Goal: Entertainment & Leisure: Browse casually

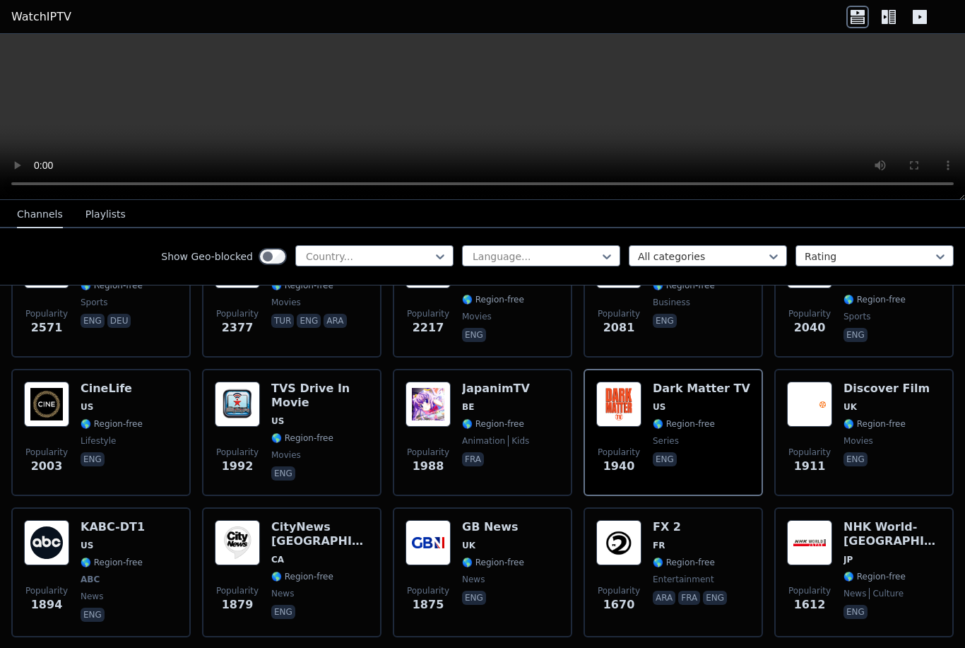
scroll to position [643, 0]
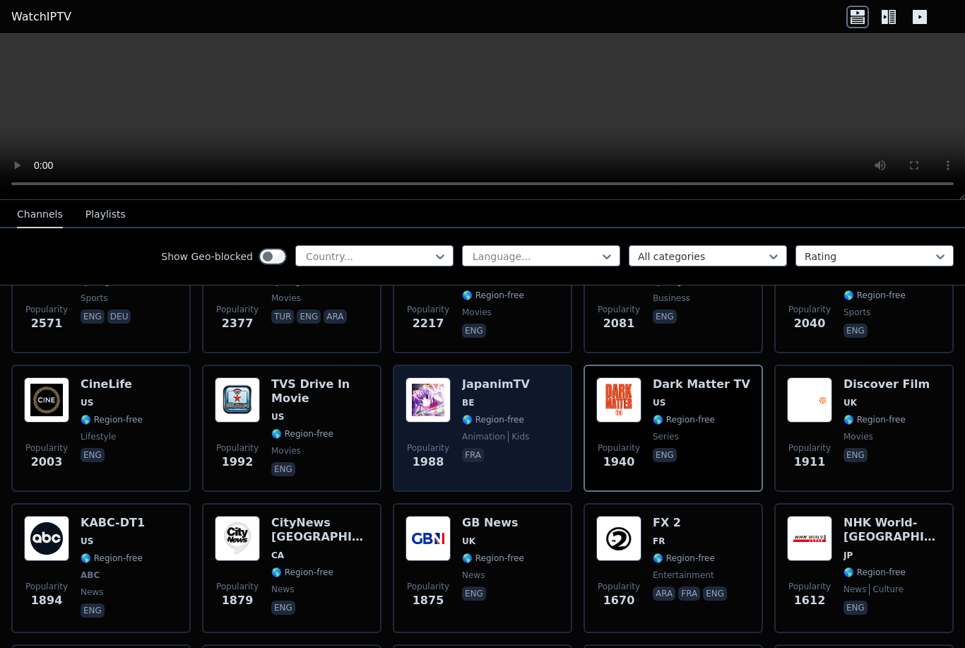
click at [448, 384] on img at bounding box center [427, 399] width 45 height 45
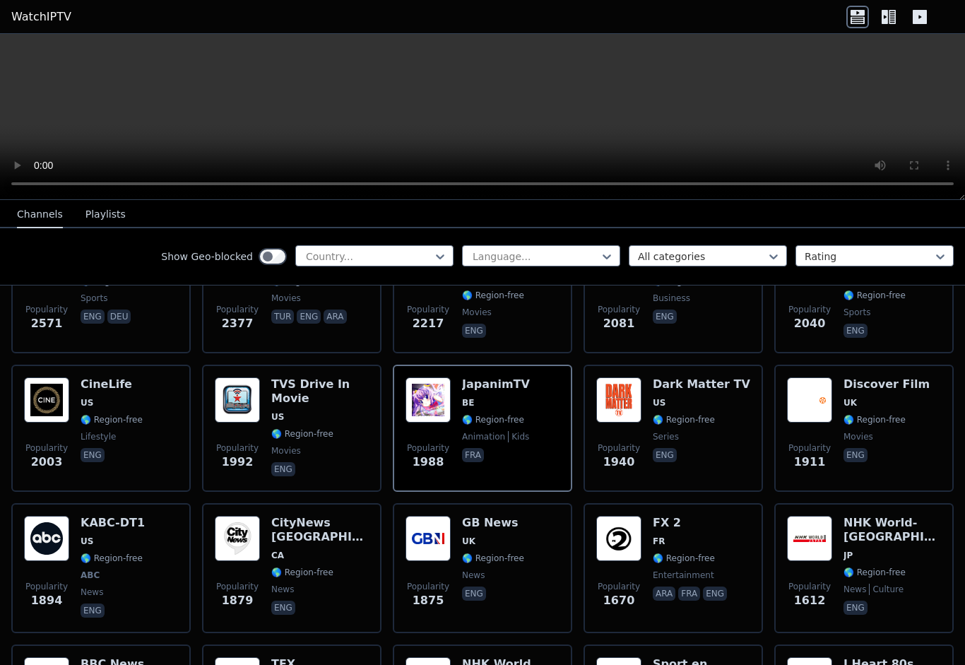
click at [8, 41] on video at bounding box center [482, 117] width 965 height 166
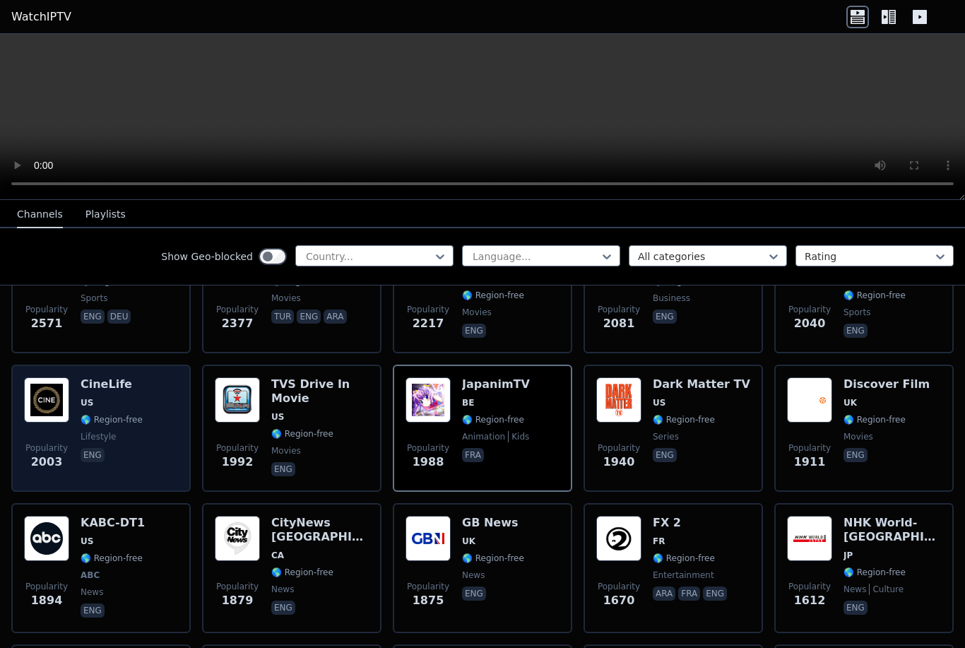
click at [79, 411] on div "Popularity 2003 CineLife [GEOGRAPHIC_DATA] 🌎 Region-free lifestyle eng" at bounding box center [101, 428] width 154 height 102
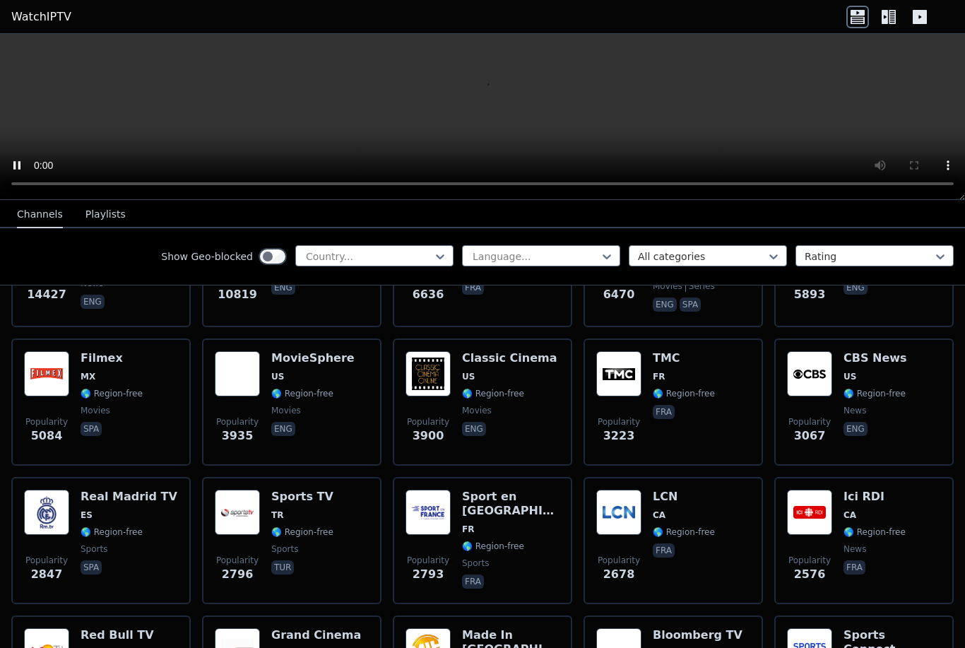
scroll to position [254, 0]
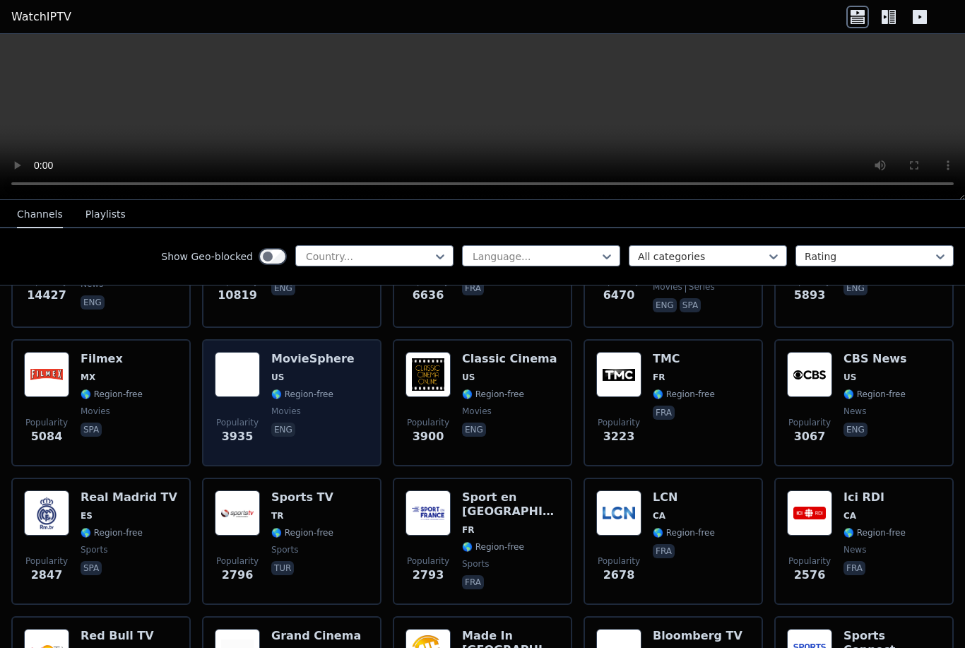
click at [285, 365] on h6 "MovieSphere" at bounding box center [312, 359] width 83 height 14
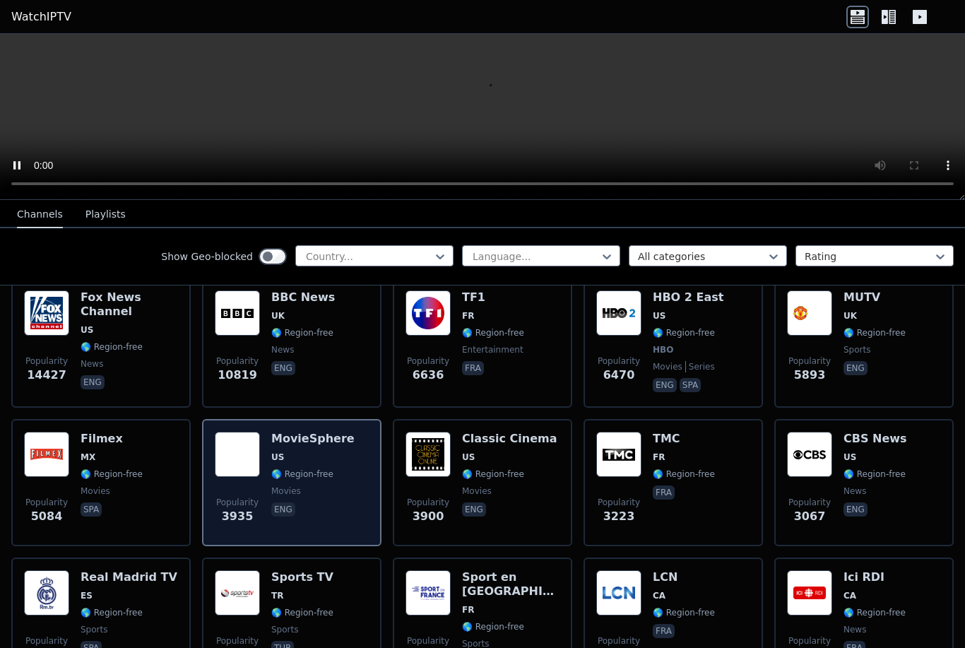
scroll to position [172, 0]
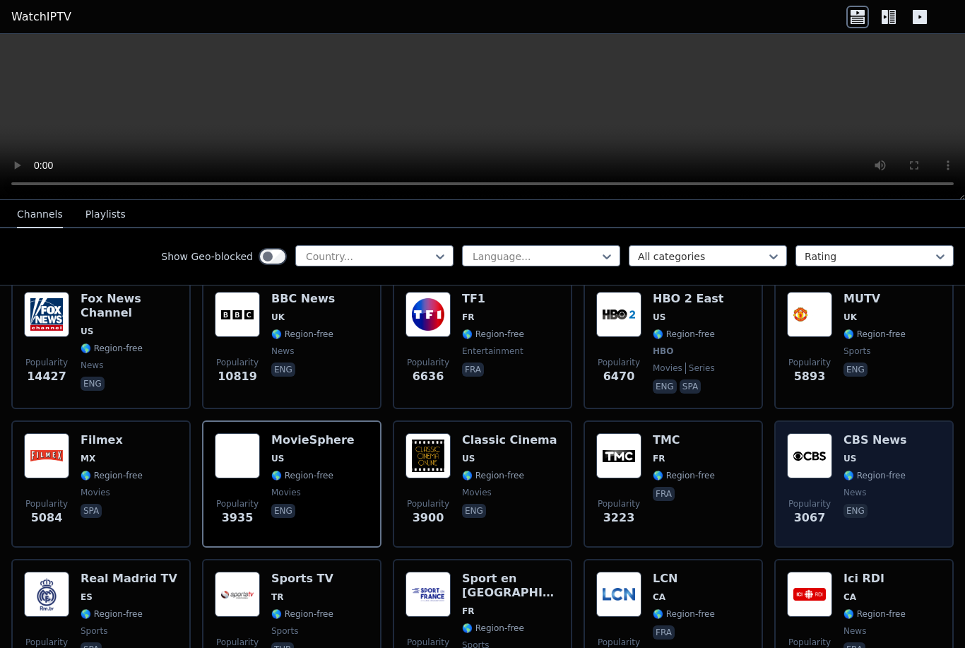
click at [871, 450] on div "CBS News US 🌎 Region-free news eng" at bounding box center [875, 484] width 64 height 102
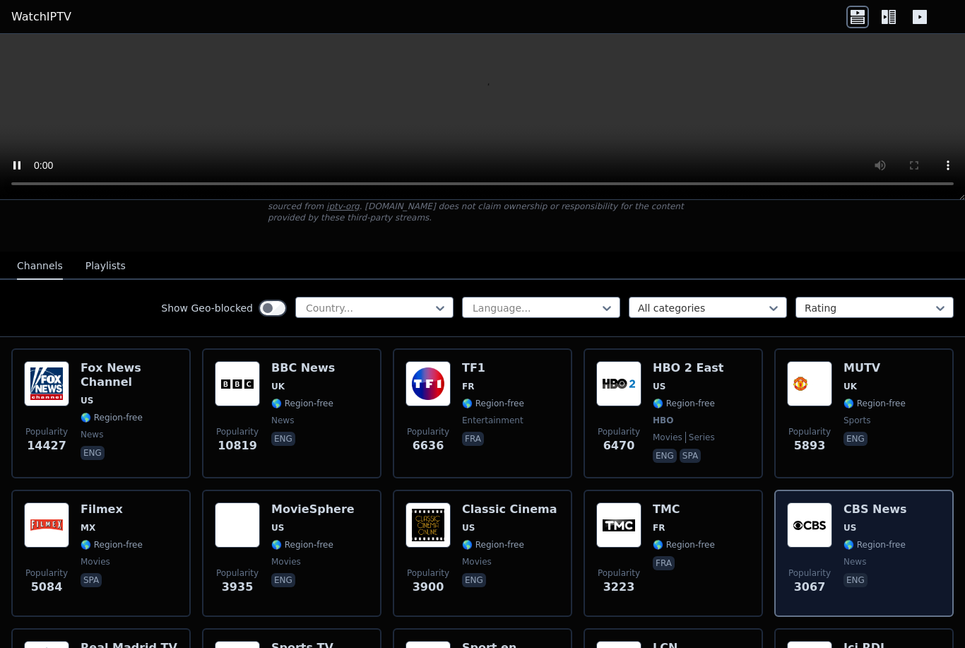
scroll to position [102, 0]
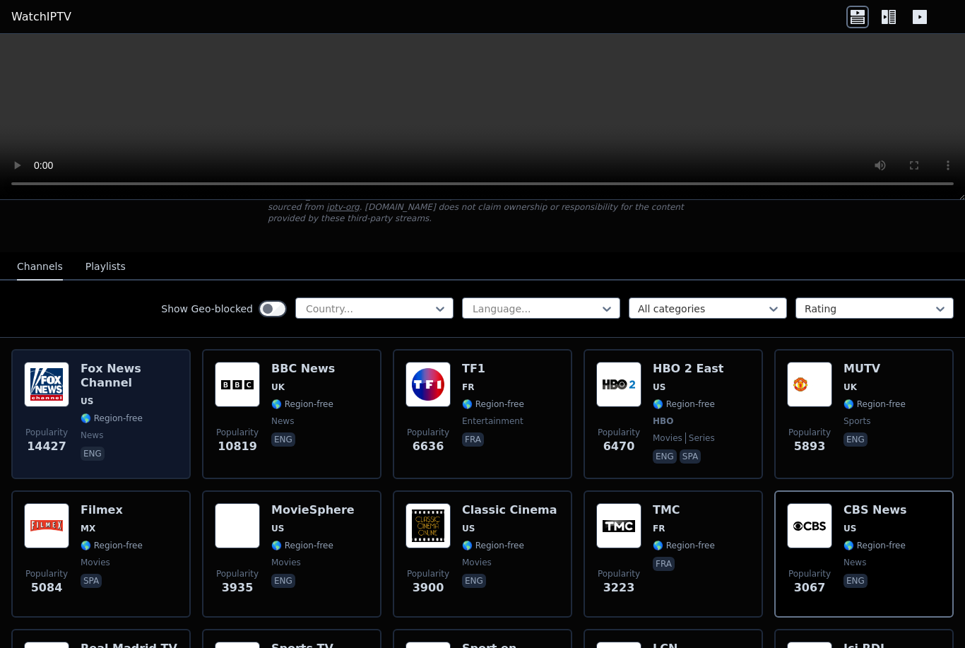
click at [90, 386] on h6 "Fox News Channel" at bounding box center [129, 376] width 97 height 28
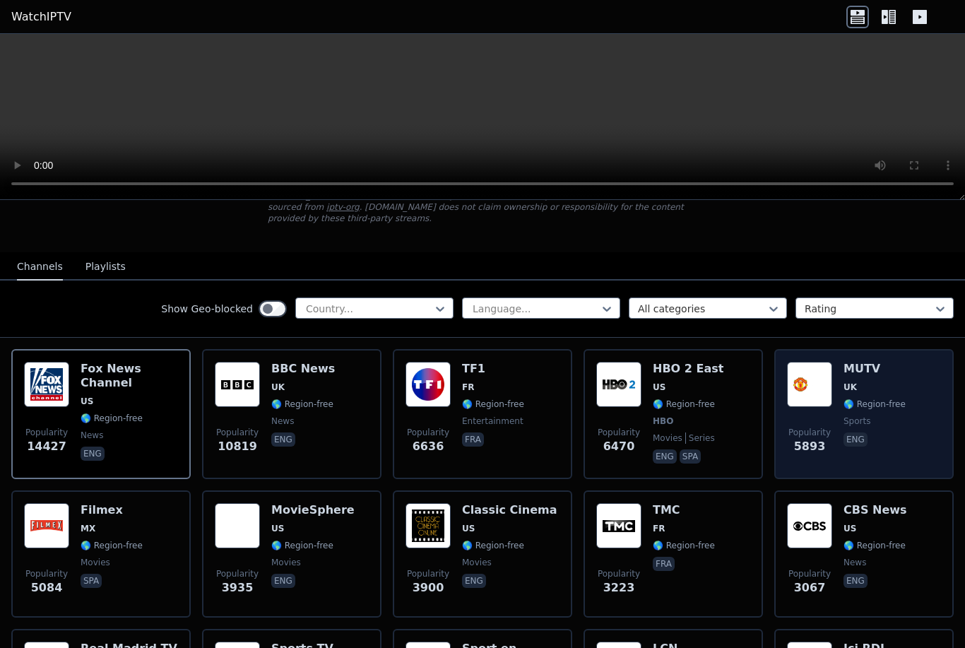
click at [864, 435] on p "eng" at bounding box center [855, 439] width 24 height 14
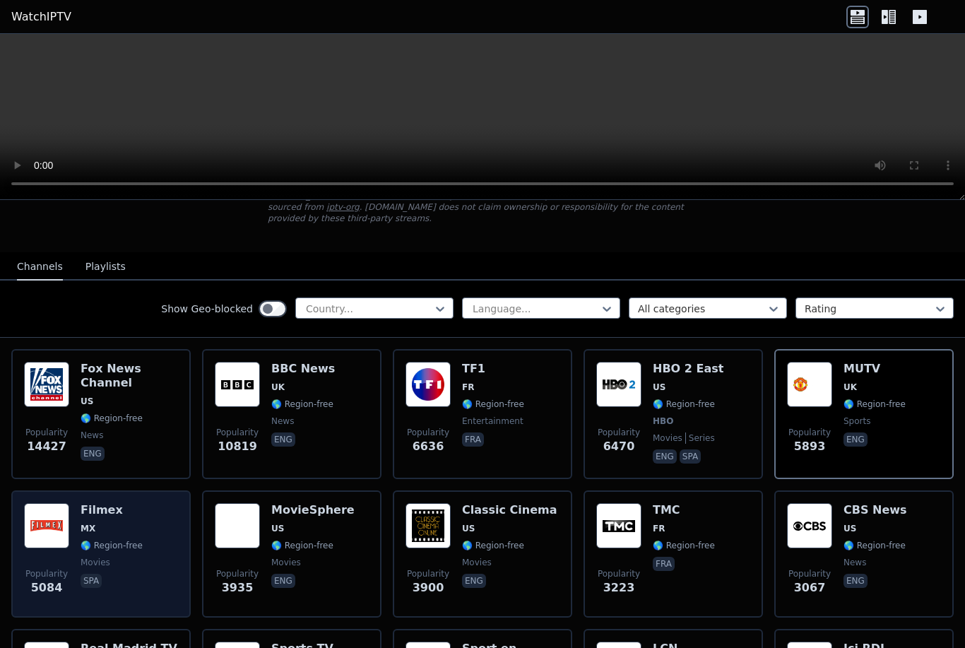
click at [53, 547] on img at bounding box center [46, 525] width 45 height 45
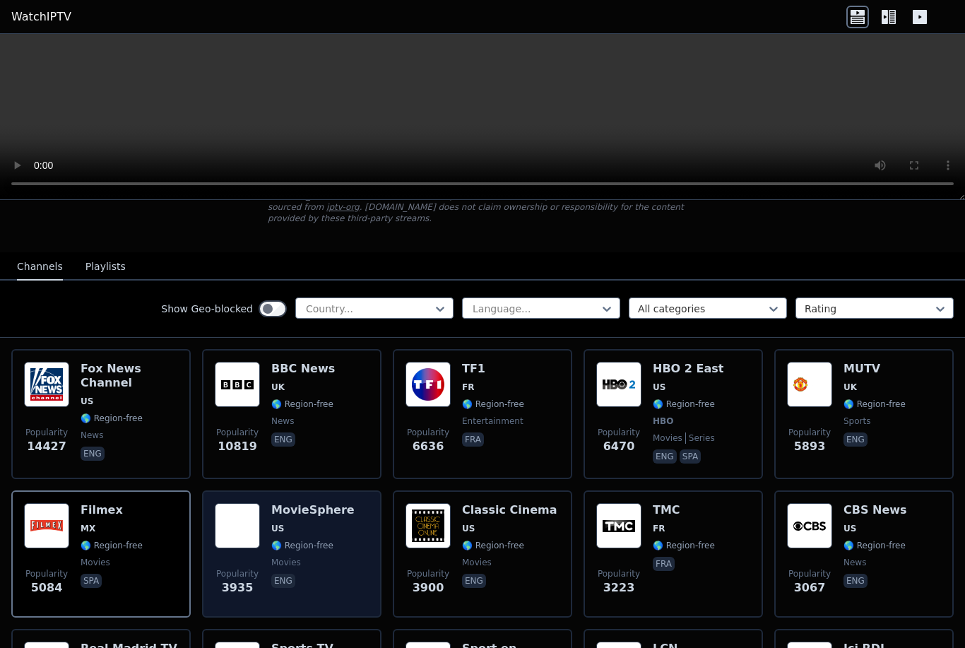
click at [283, 550] on span "🌎 Region-free" at bounding box center [302, 545] width 62 height 11
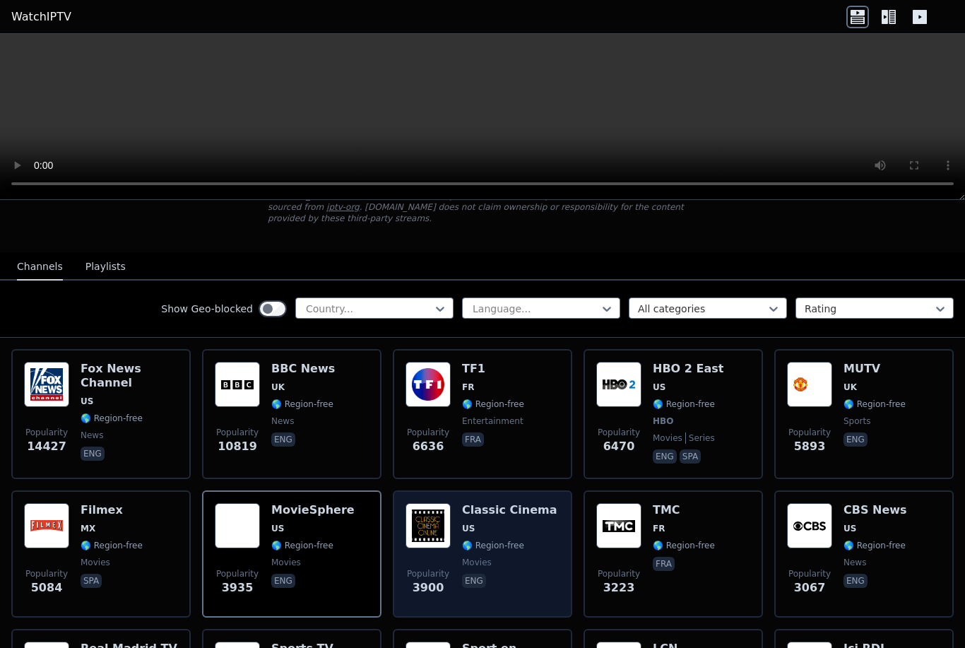
click at [532, 552] on div "Classic Cinema US 🌎 Region-free movies eng" at bounding box center [509, 554] width 95 height 102
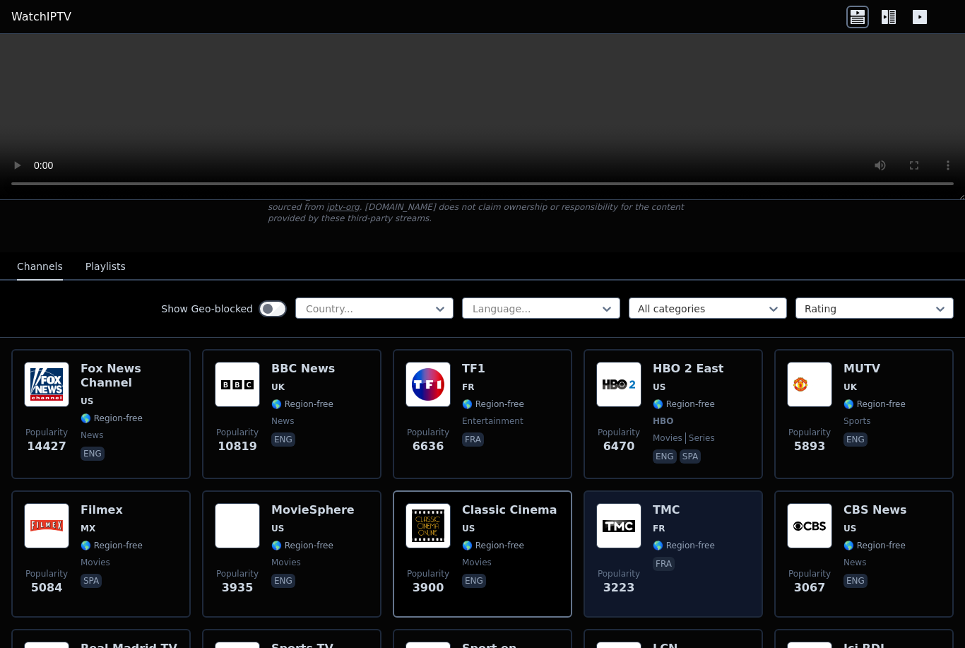
click at [675, 544] on span "🌎 Region-free" at bounding box center [684, 545] width 62 height 11
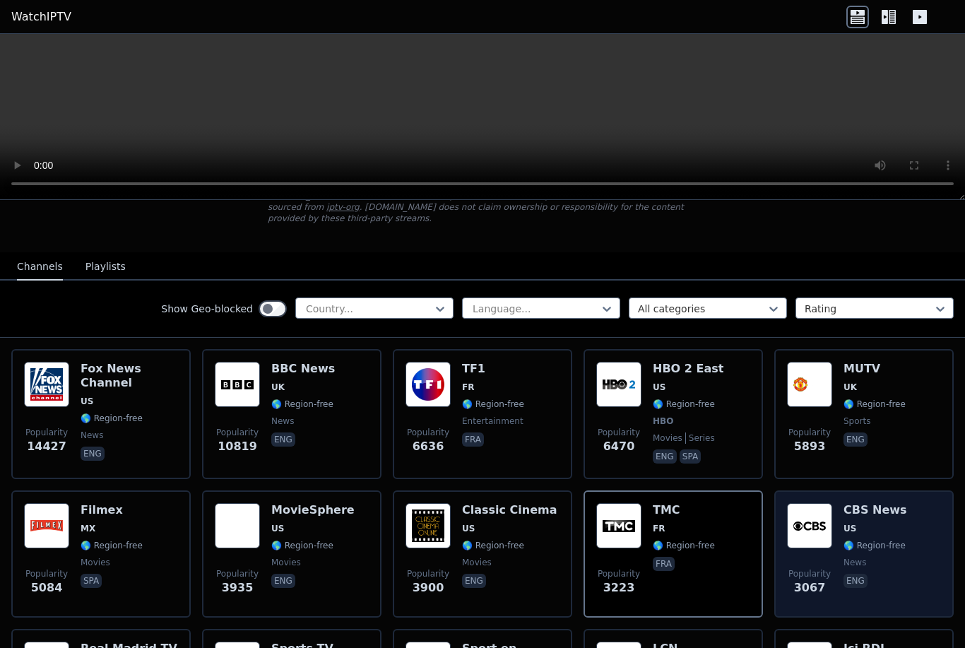
click at [879, 534] on span "US" at bounding box center [875, 528] width 64 height 11
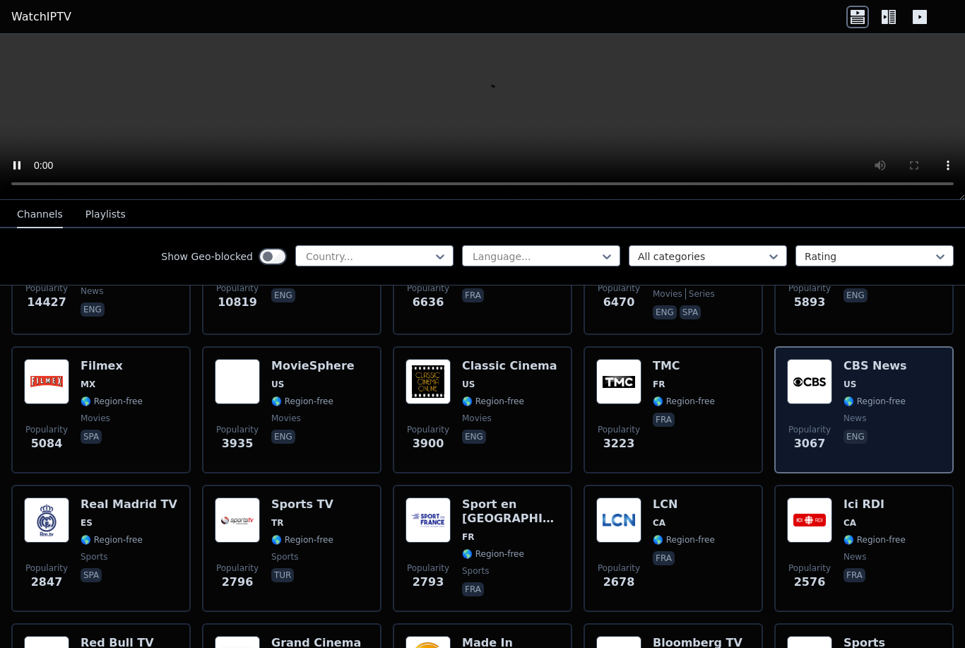
scroll to position [255, 0]
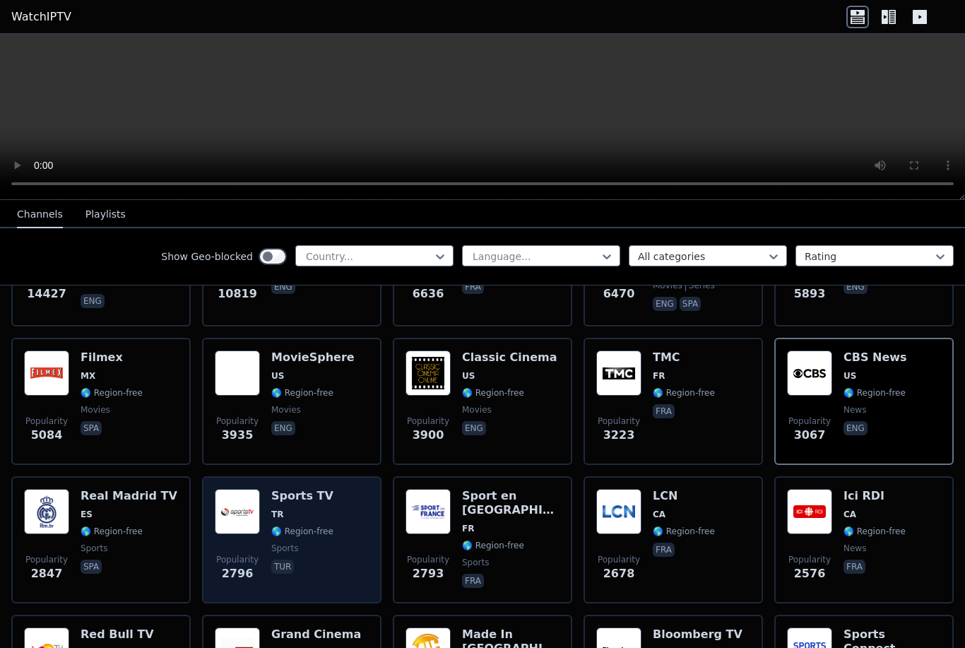
click at [281, 523] on div "Sports TV TR 🌎 Region-free sports tur" at bounding box center [302, 540] width 62 height 102
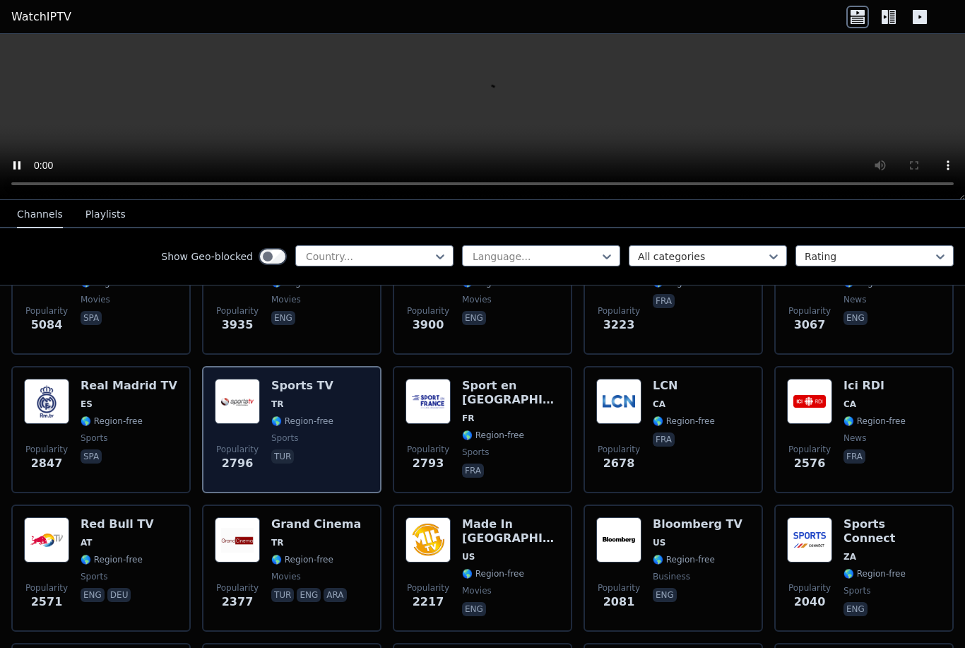
scroll to position [367, 0]
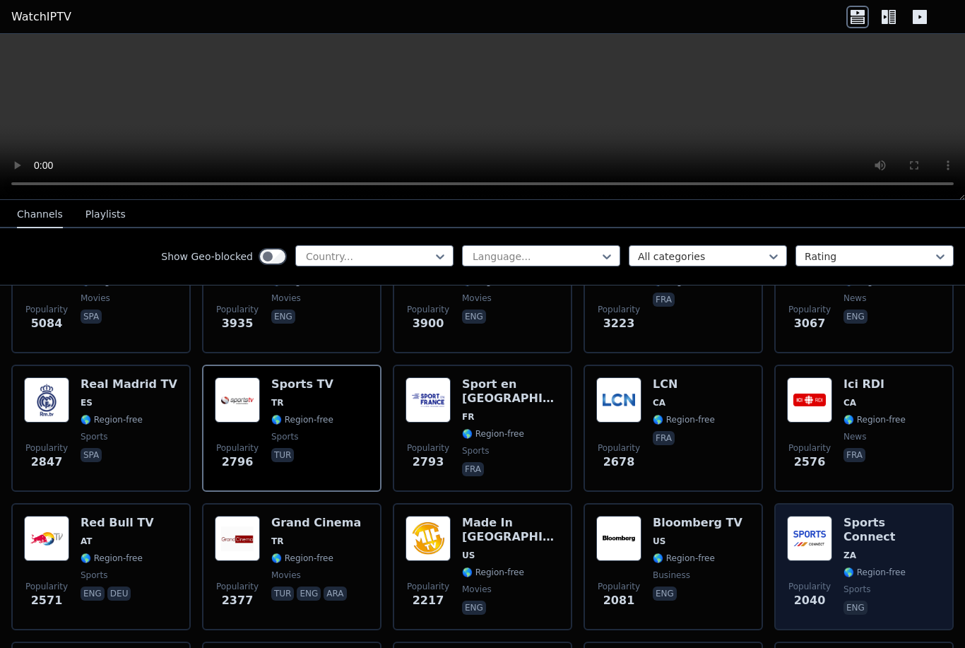
click at [824, 548] on img at bounding box center [809, 538] width 45 height 45
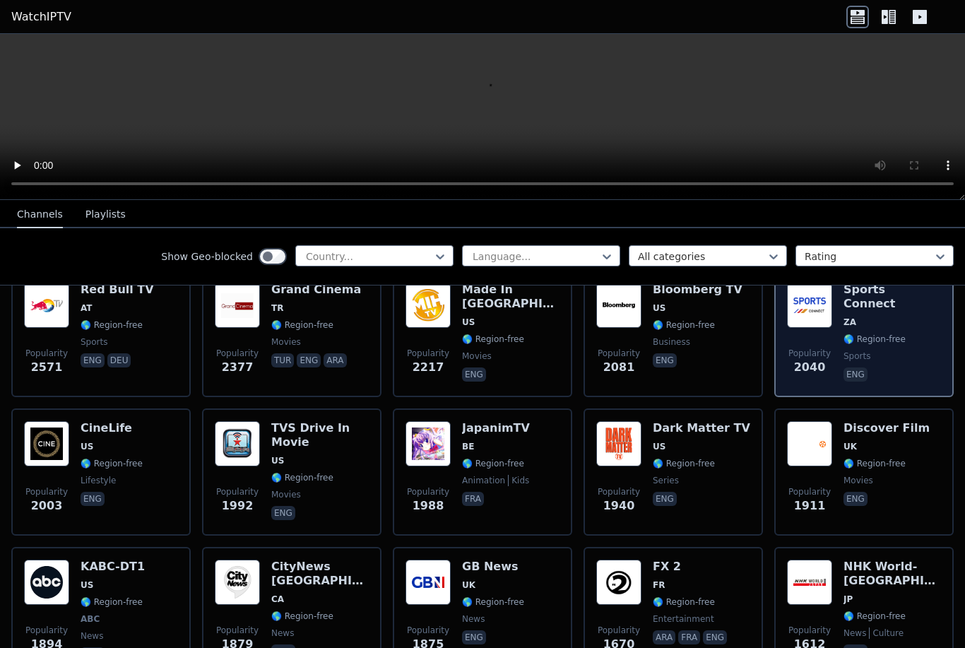
scroll to position [601, 0]
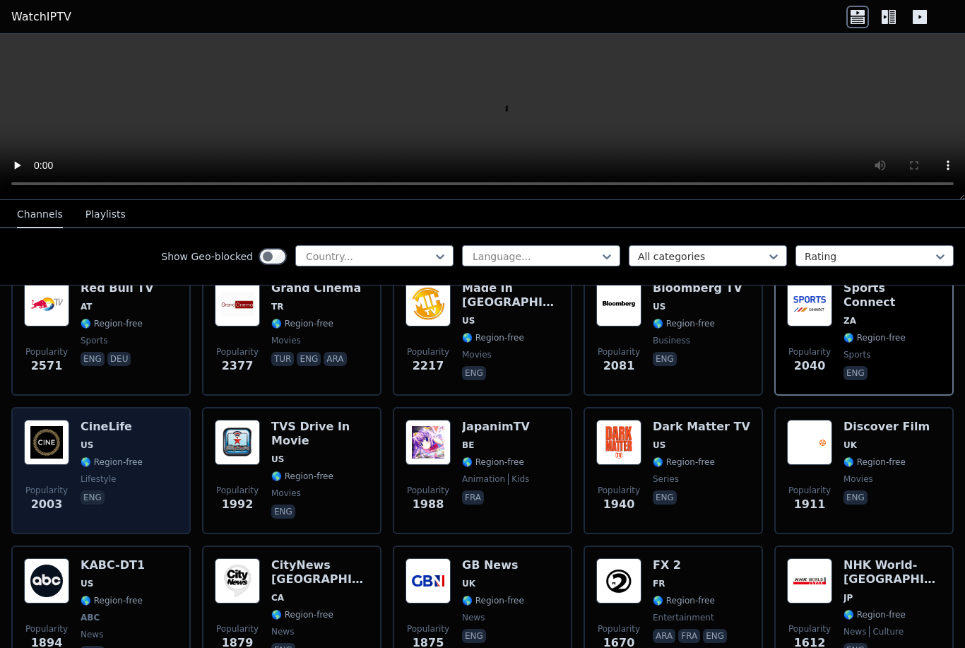
click at [81, 448] on span "US" at bounding box center [87, 444] width 13 height 11
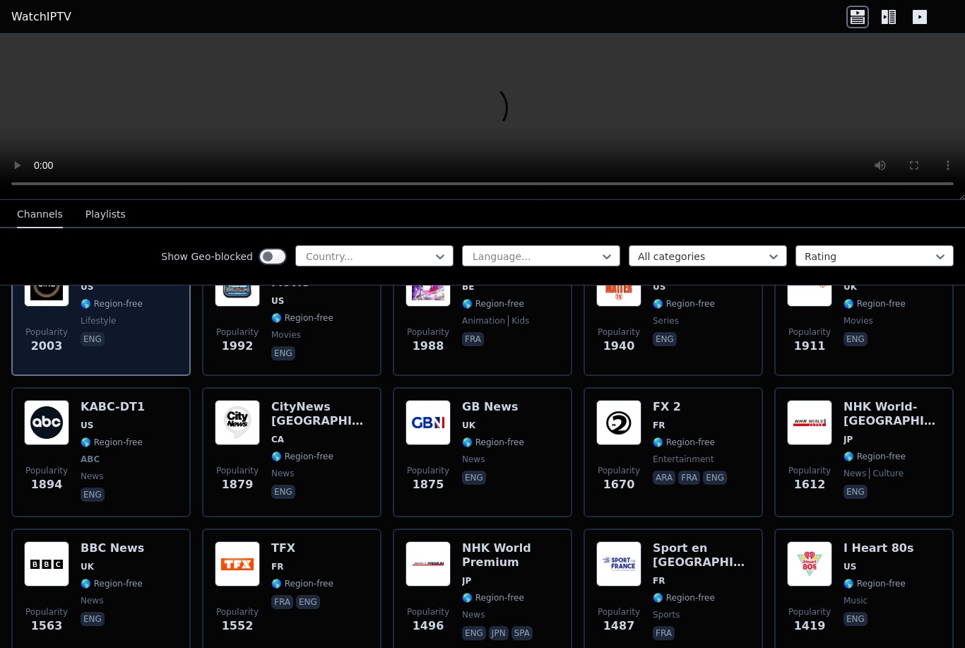
scroll to position [766, 0]
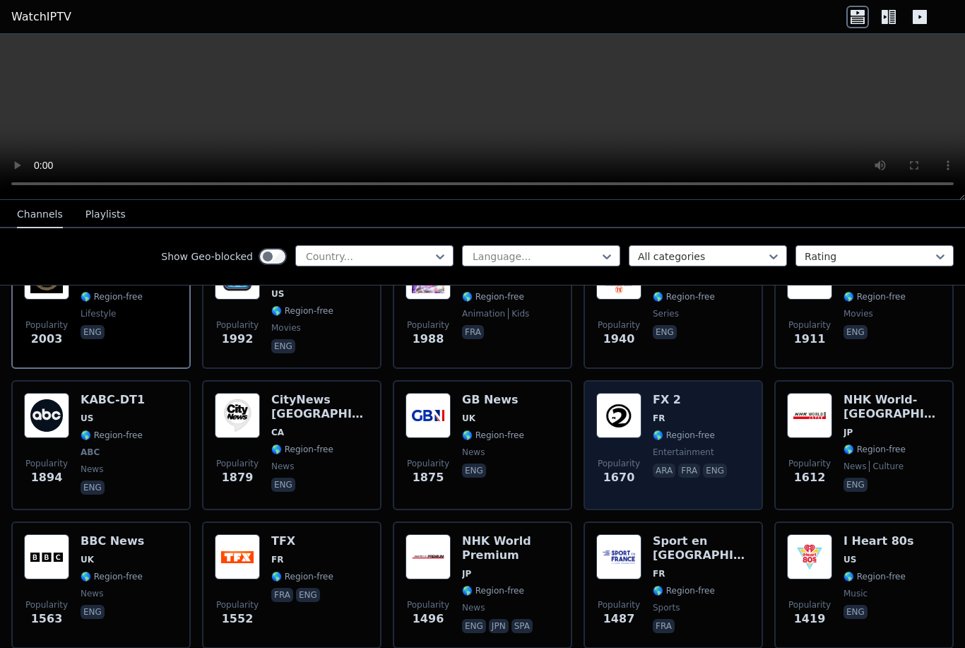
click at [710, 422] on span "FR" at bounding box center [691, 417] width 77 height 11
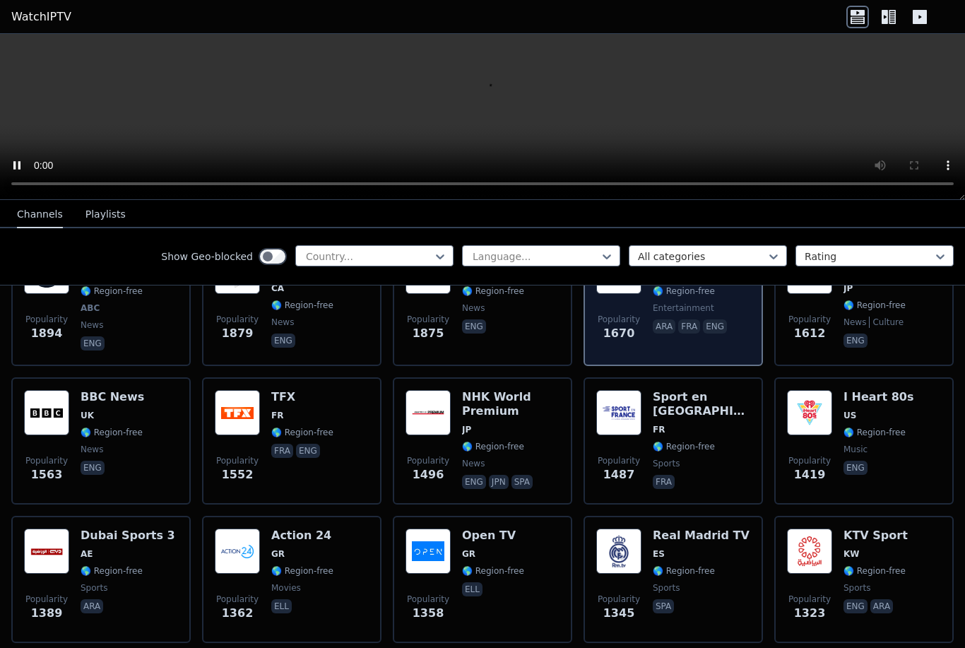
scroll to position [914, 0]
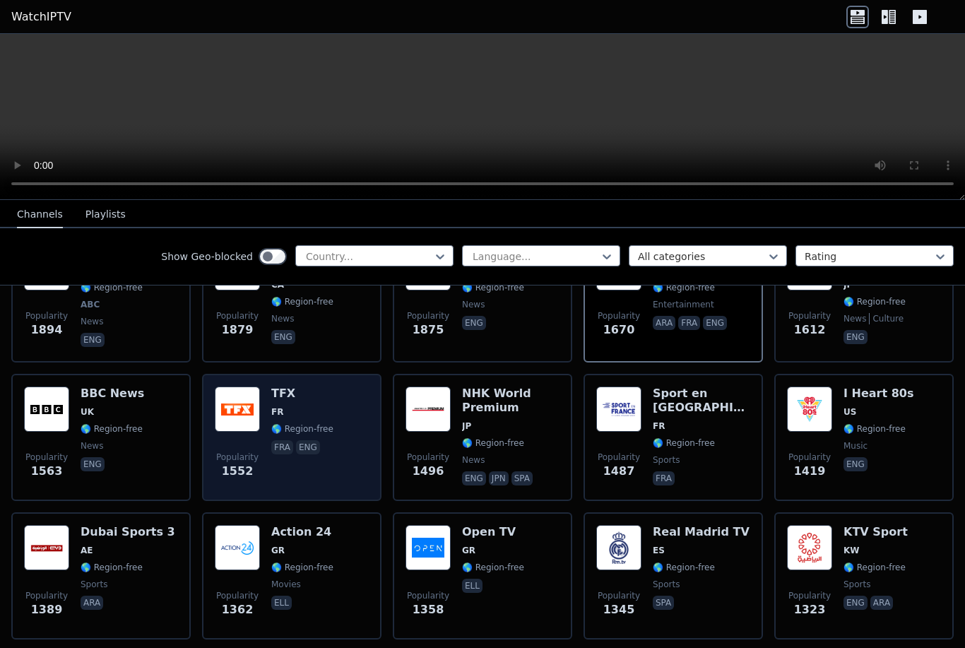
click at [256, 408] on img at bounding box center [237, 408] width 45 height 45
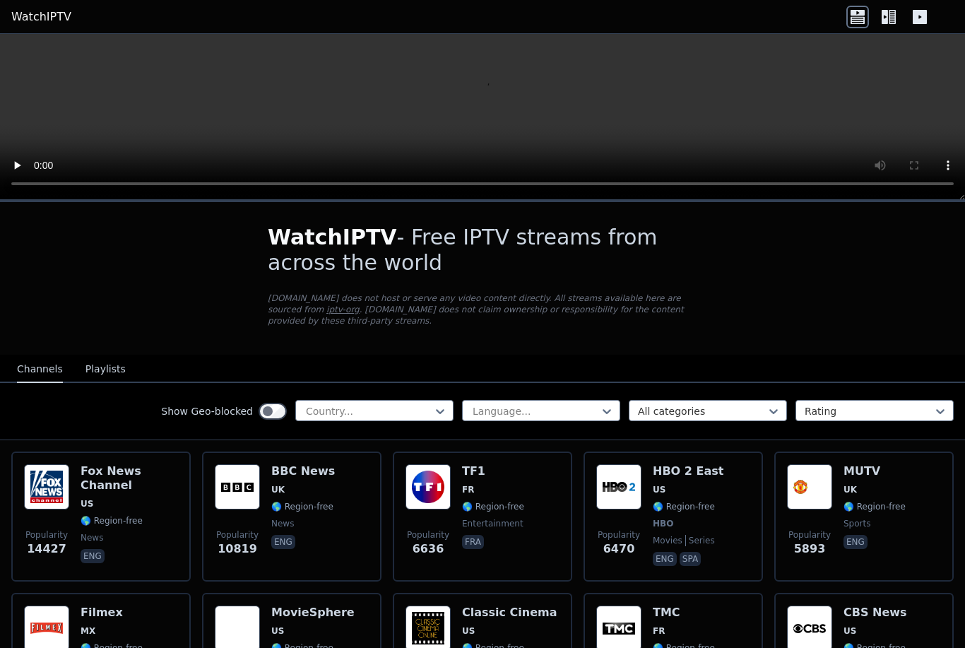
scroll to position [0, 0]
click at [102, 370] on button "Playlists" at bounding box center [105, 369] width 40 height 27
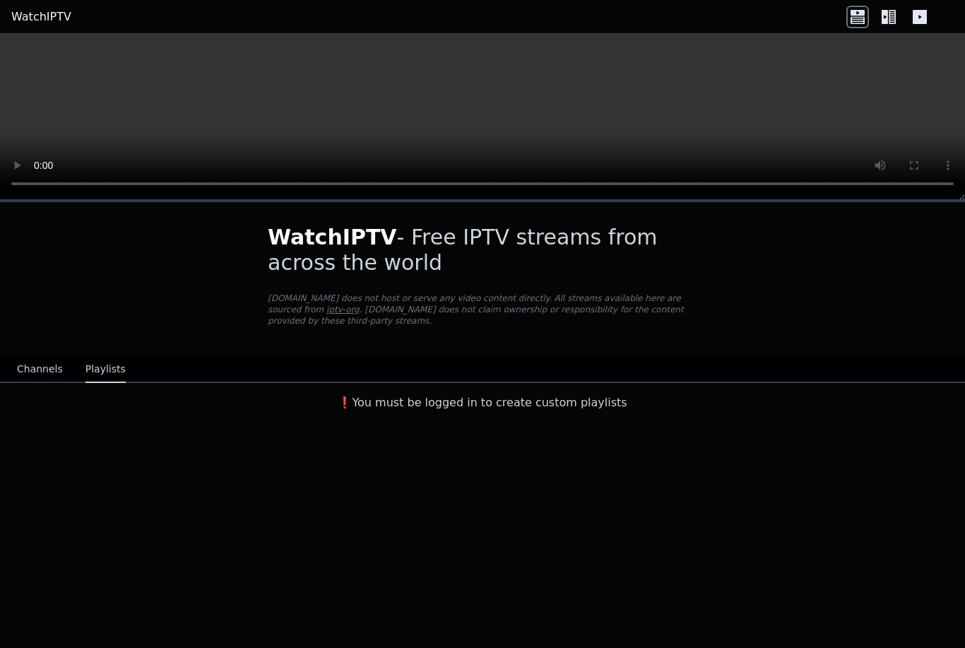
click at [98, 499] on div "WatchIPTV - Free IPTV streams from across the world [DOMAIN_NAME] does not host…" at bounding box center [482, 424] width 965 height 448
click at [30, 371] on button "Channels" at bounding box center [40, 369] width 46 height 27
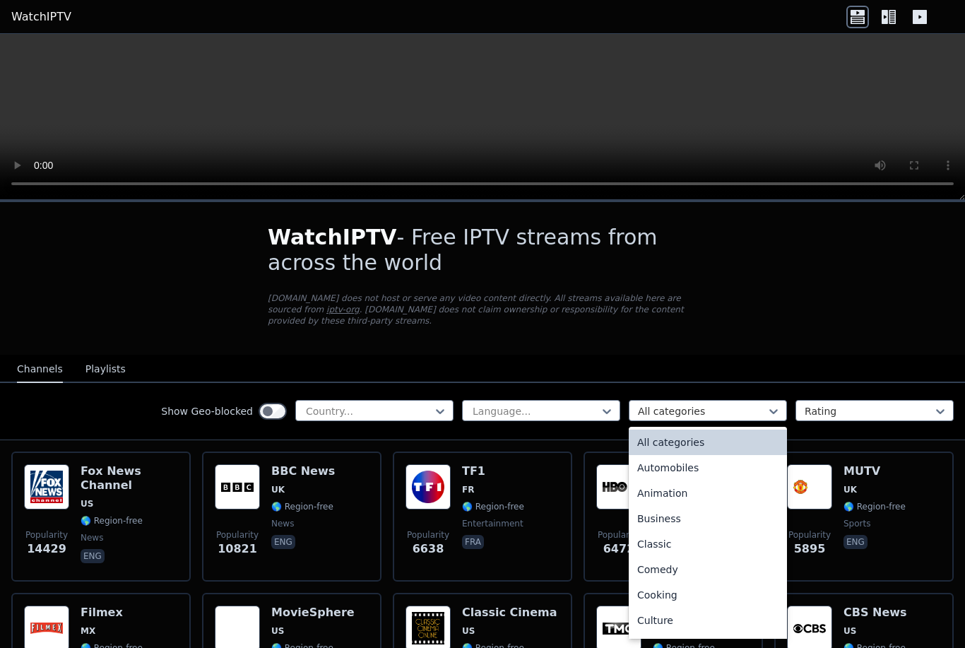
click at [737, 441] on div "All categories" at bounding box center [708, 441] width 158 height 25
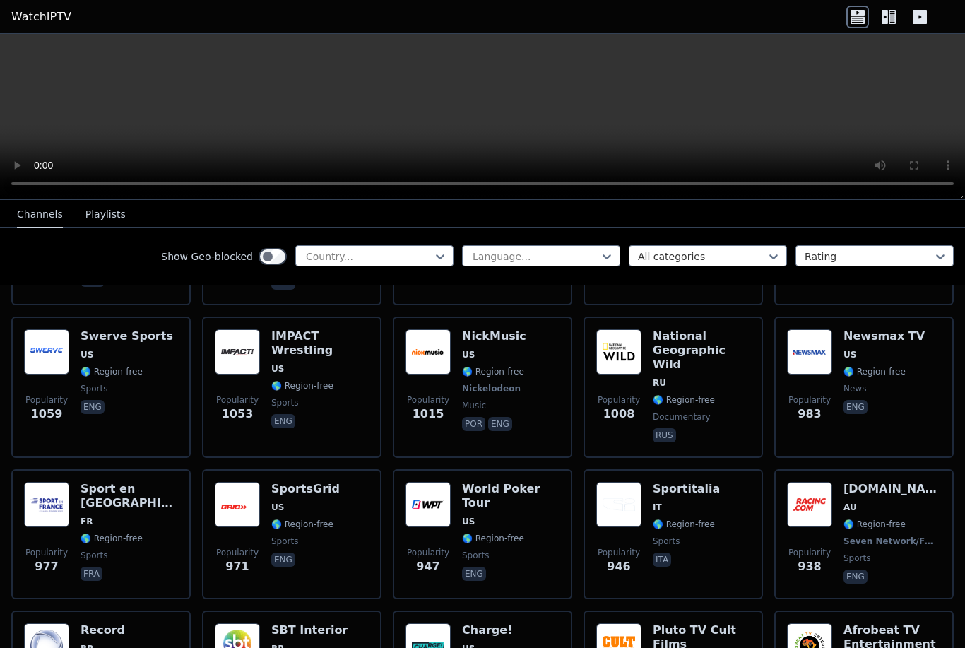
scroll to position [1682, 0]
